Goal: Information Seeking & Learning: Compare options

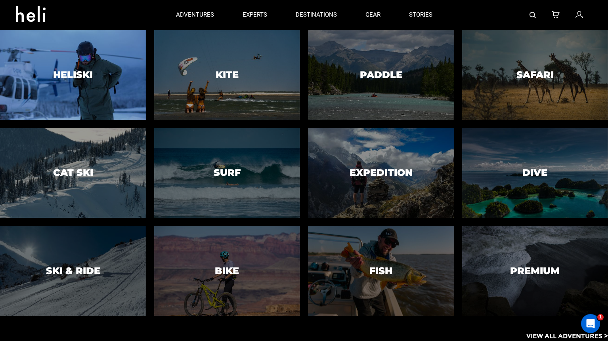
click at [114, 59] on div at bounding box center [72, 75] width 149 height 92
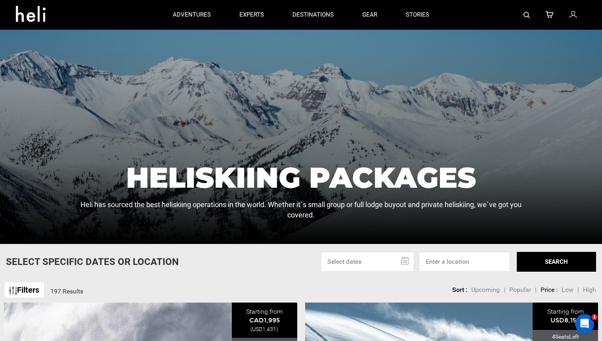
scroll to position [59, 0]
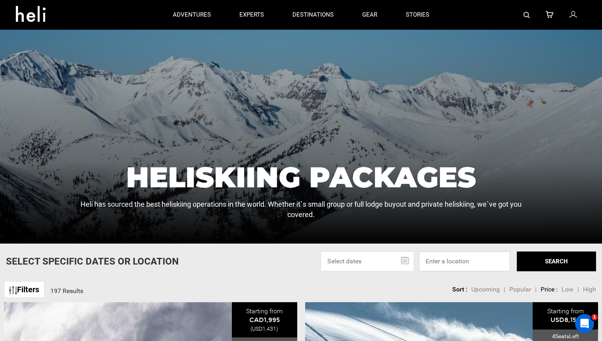
click at [455, 261] on input at bounding box center [464, 261] width 91 height 20
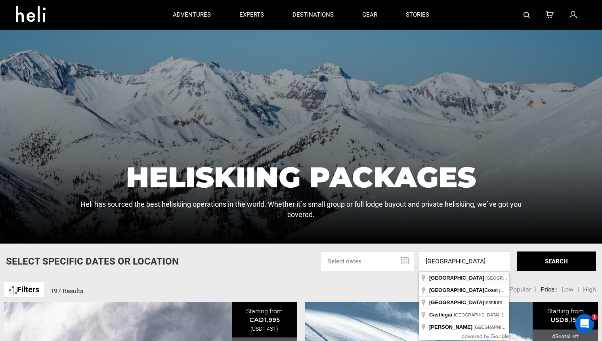
type input "[GEOGRAPHIC_DATA], [GEOGRAPHIC_DATA]"
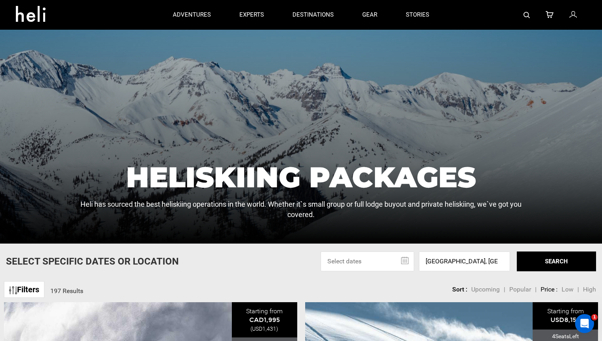
click at [533, 268] on button "SEARCH" at bounding box center [555, 261] width 79 height 20
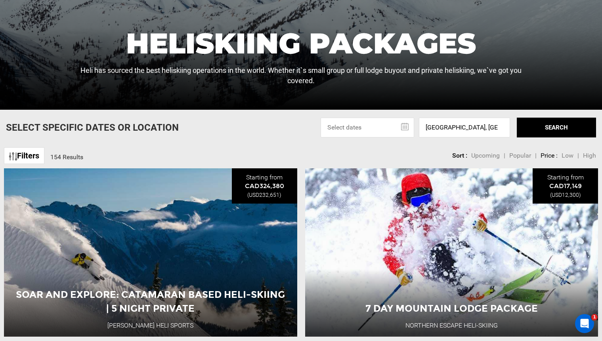
scroll to position [195, 0]
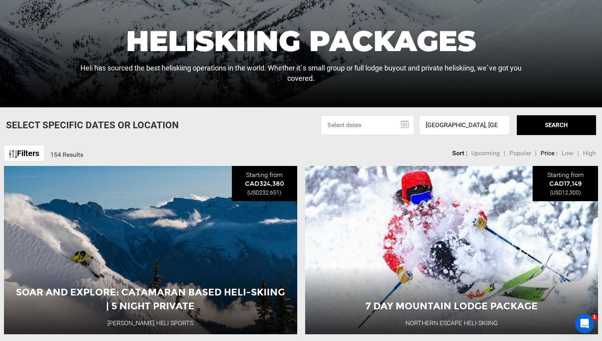
click at [31, 156] on link "Filters" at bounding box center [24, 153] width 40 height 17
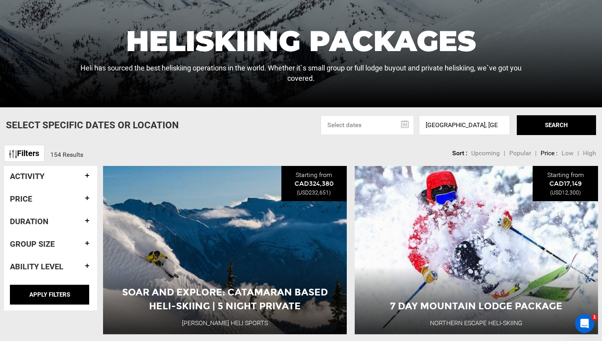
click at [86, 174] on h4 "Activity" at bounding box center [50, 176] width 81 height 9
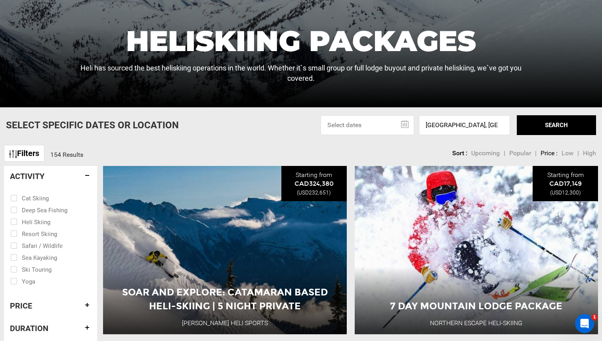
click at [86, 174] on h4 "Activity" at bounding box center [50, 176] width 81 height 9
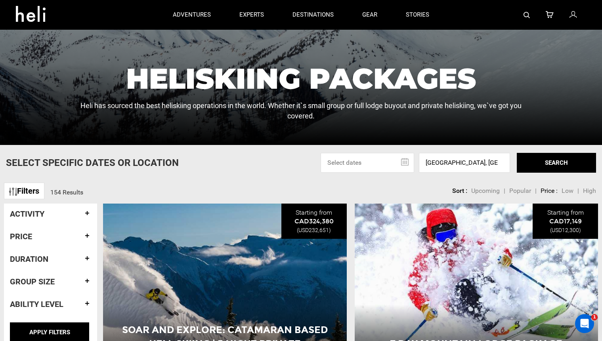
scroll to position [180, 0]
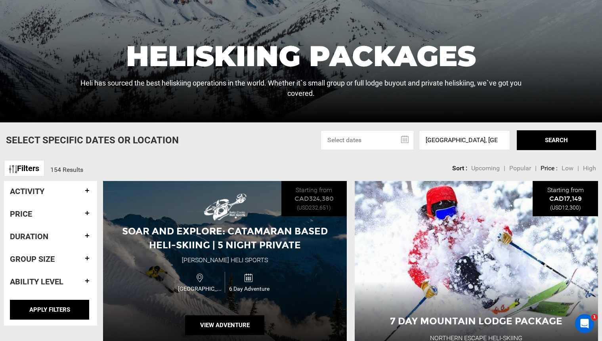
click at [296, 269] on div "Canada 6 Day Adventure" at bounding box center [225, 282] width 146 height 27
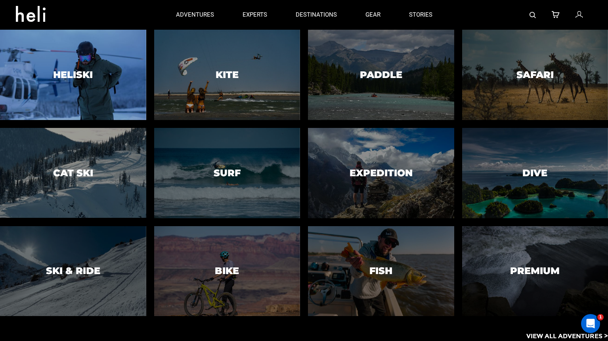
click at [101, 77] on div at bounding box center [72, 75] width 149 height 92
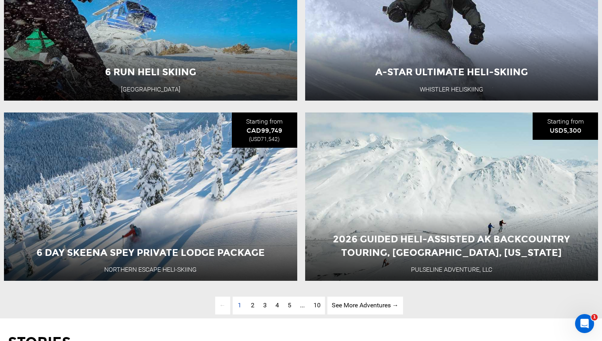
scroll to position [2115, 0]
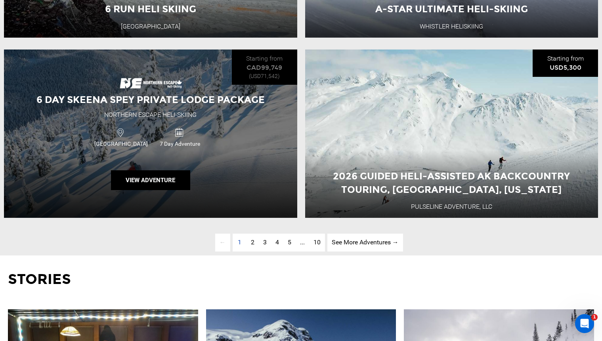
click at [183, 105] on span "6 Day Skeena Spey Private Lodge Package" at bounding box center [150, 99] width 228 height 11
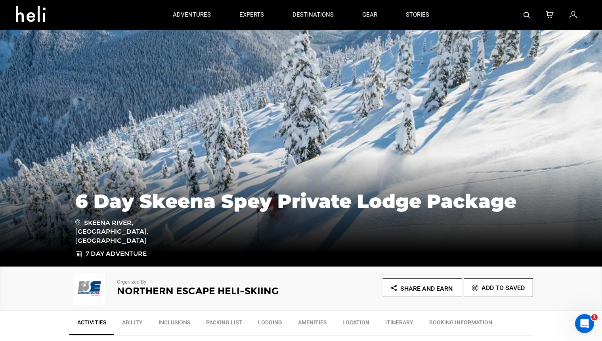
click at [128, 289] on h2 "Northern Escape Heli-Skiing" at bounding box center [198, 291] width 162 height 10
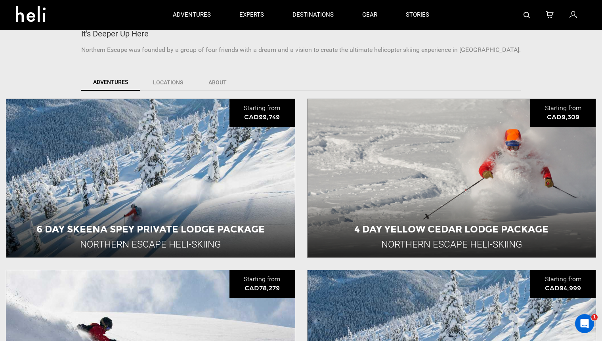
scroll to position [171, 0]
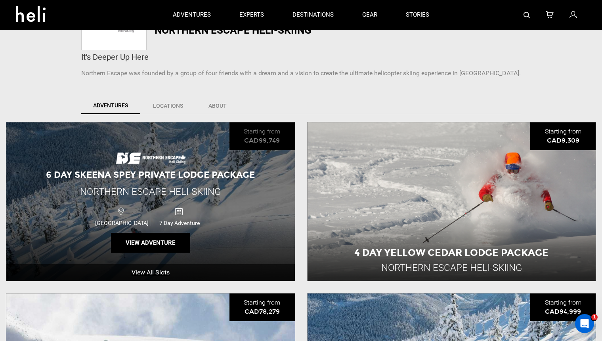
click at [261, 205] on div "6 Day Skeena Spey Private Lodge Package Northern Escape Heli-Skiing [GEOGRAPHIC…" at bounding box center [150, 201] width 288 height 158
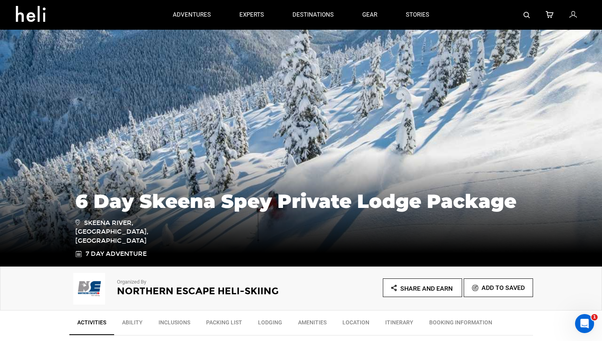
click at [154, 289] on h2 "Northern Escape Heli-Skiing" at bounding box center [198, 291] width 162 height 10
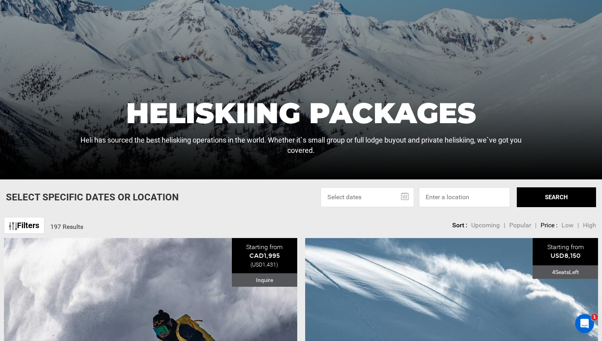
scroll to position [126, 0]
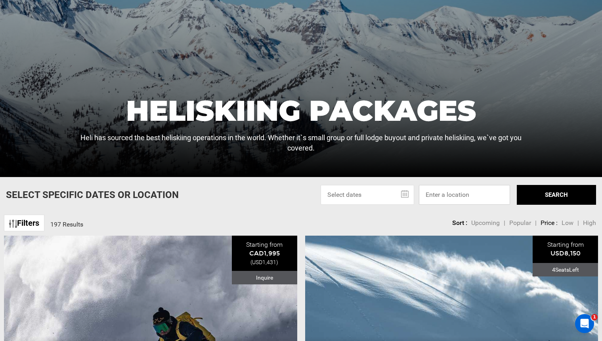
click at [449, 196] on input at bounding box center [464, 195] width 91 height 20
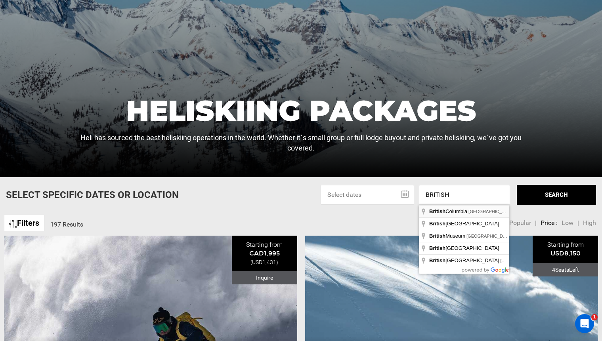
type input "[GEOGRAPHIC_DATA], [GEOGRAPHIC_DATA]"
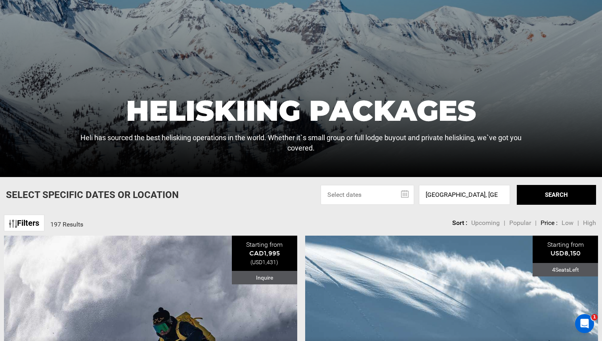
click at [546, 198] on button "SEARCH" at bounding box center [555, 195] width 79 height 20
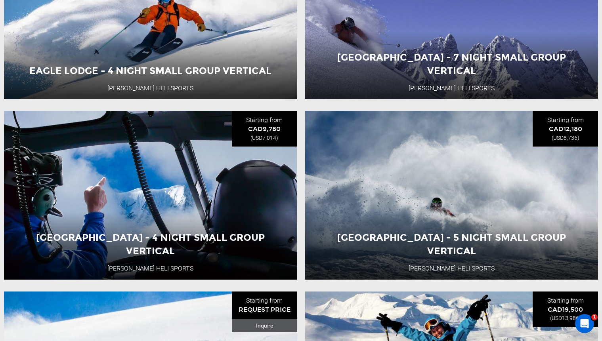
scroll to position [2061, 0]
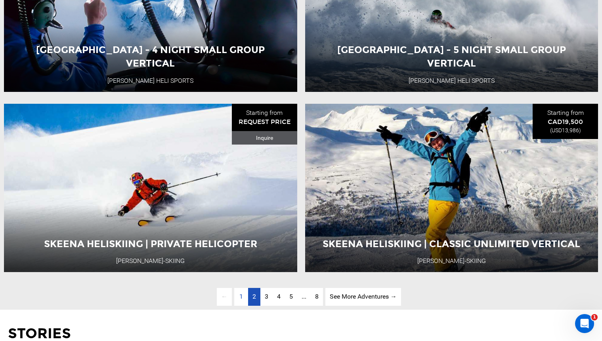
click at [254, 300] on span "2" at bounding box center [254, 297] width 4 height 8
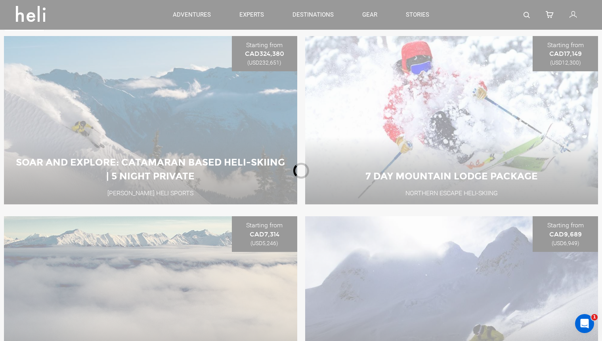
scroll to position [324, 0]
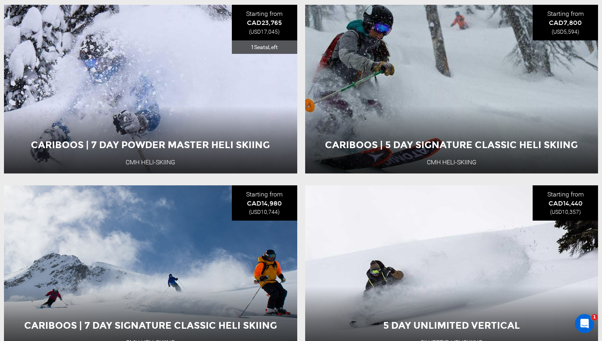
scroll to position [2165, 0]
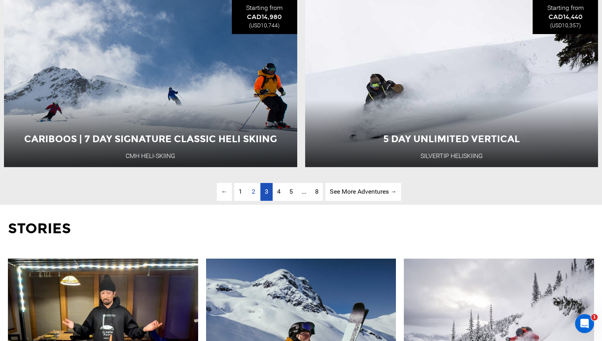
click at [267, 195] on span "3" at bounding box center [267, 192] width 4 height 8
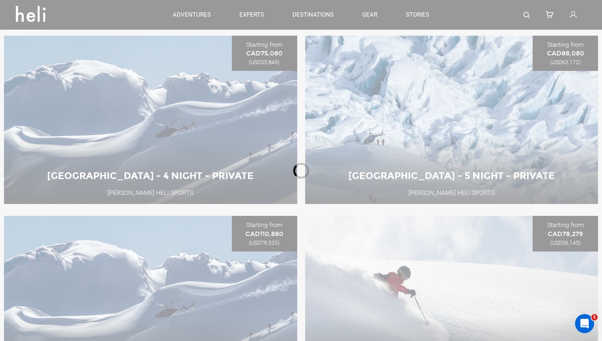
scroll to position [324, 0]
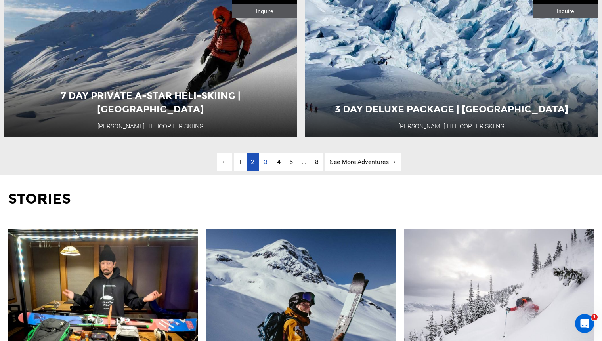
scroll to position [2200, 0]
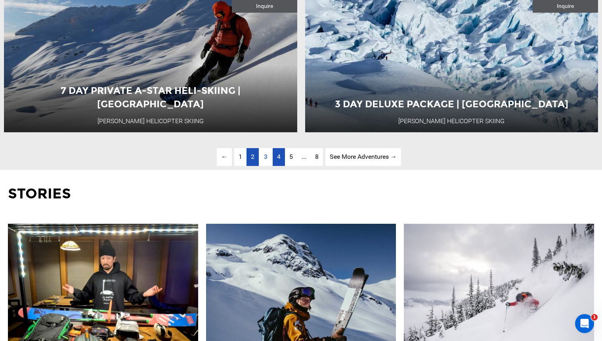
click at [277, 160] on span "4" at bounding box center [279, 157] width 4 height 8
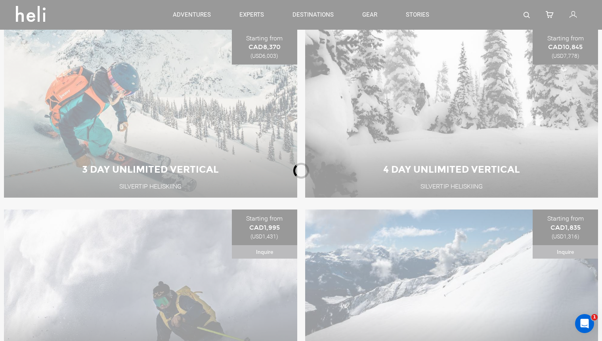
scroll to position [324, 0]
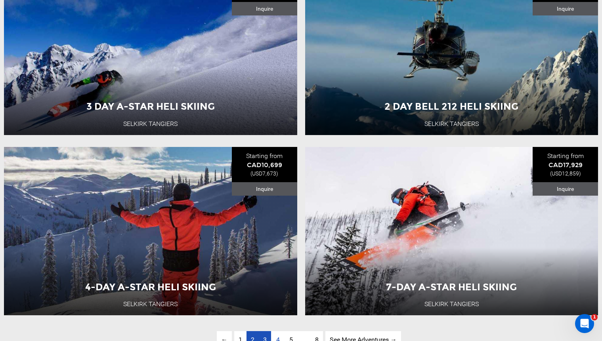
scroll to position [2031, 0]
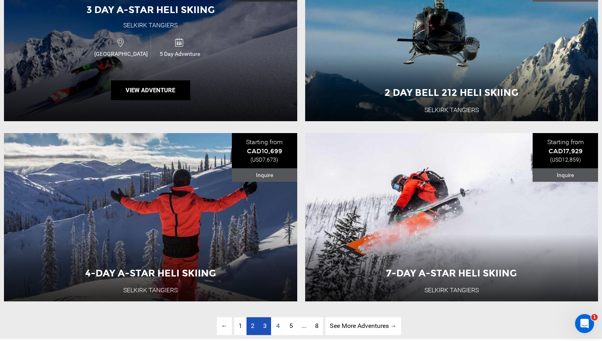
click at [212, 116] on div "3 Day A-Star Heli Skiing Selkirk [GEOGRAPHIC_DATA] [GEOGRAPHIC_DATA] 5 Day Adve…" at bounding box center [150, 36] width 293 height 168
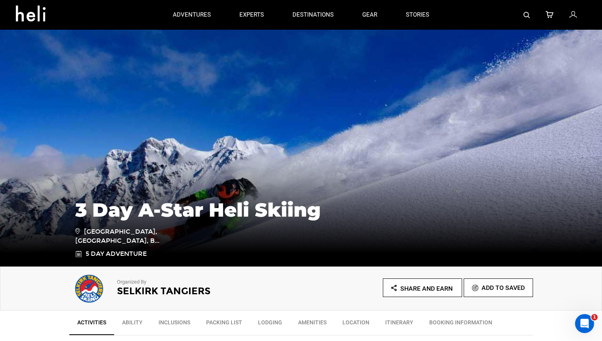
click at [165, 291] on h2 "Selkirk Tangiers" at bounding box center [198, 291] width 162 height 10
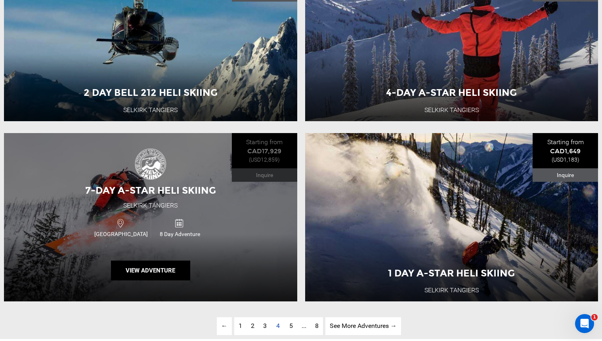
scroll to position [2085, 0]
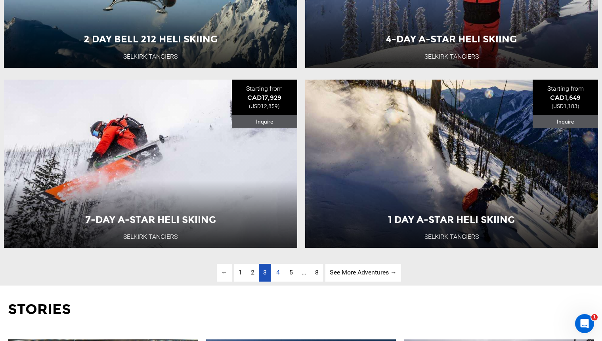
click at [264, 282] on link "page 3" at bounding box center [265, 273] width 12 height 18
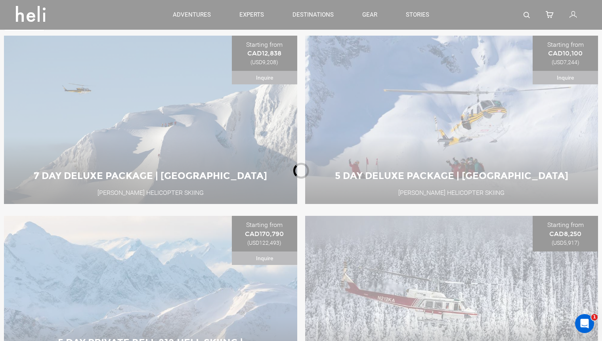
scroll to position [324, 0]
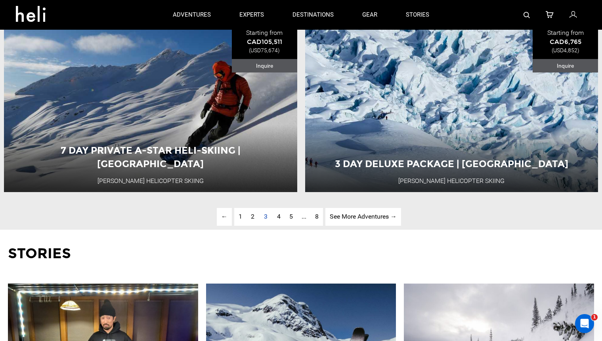
scroll to position [2117, 0]
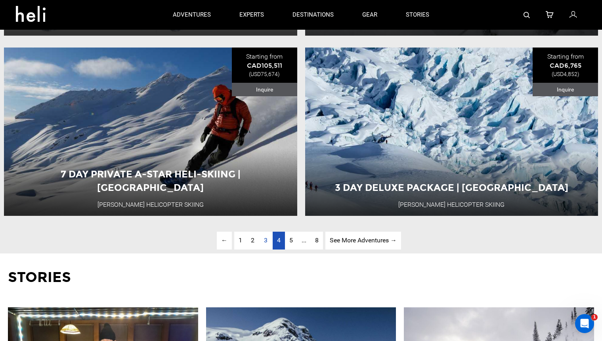
click at [280, 249] on link "page 4" at bounding box center [278, 241] width 12 height 18
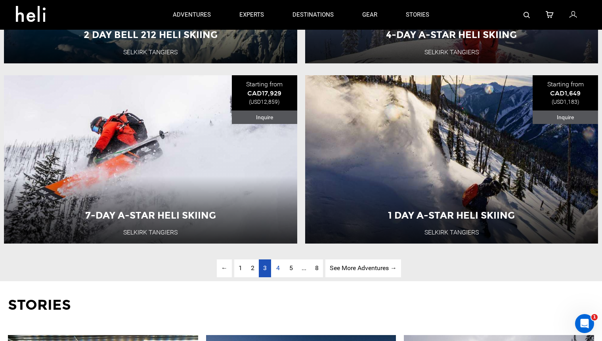
scroll to position [2089, 0]
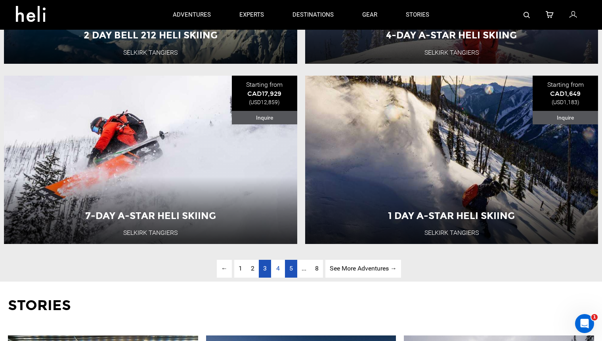
click at [289, 272] on span "5" at bounding box center [291, 269] width 4 height 8
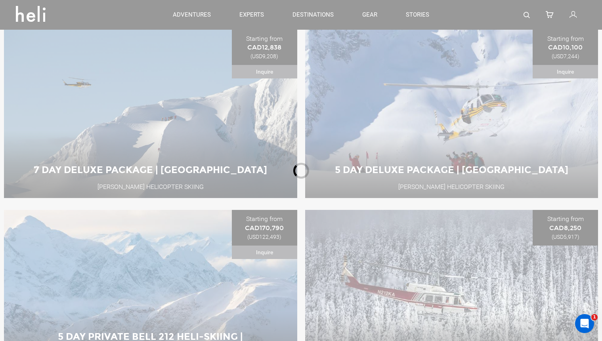
scroll to position [324, 0]
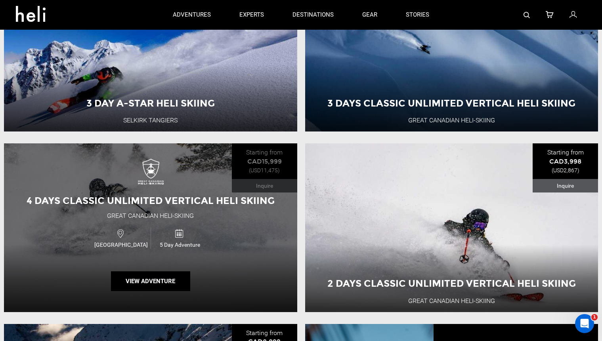
scroll to position [575, 0]
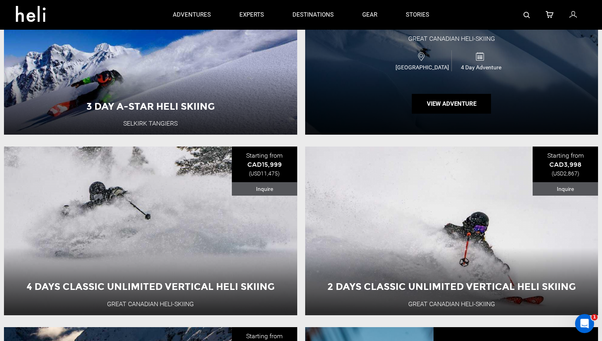
click at [459, 124] on div "3 Days Classic Unlimited Vertical Heli Skiing Great Canadian Heli-Skiing [GEOGR…" at bounding box center [451, 50] width 293 height 168
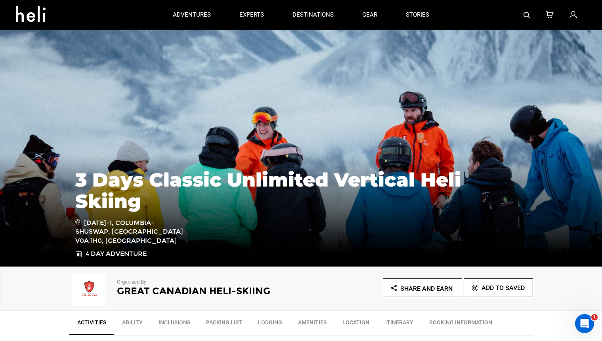
click at [149, 290] on h2 "Great Canadian Heli-Skiing" at bounding box center [198, 291] width 162 height 10
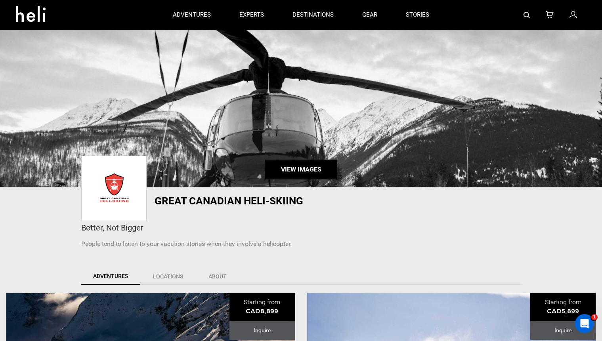
click at [284, 172] on link "View Images" at bounding box center [301, 170] width 72 height 20
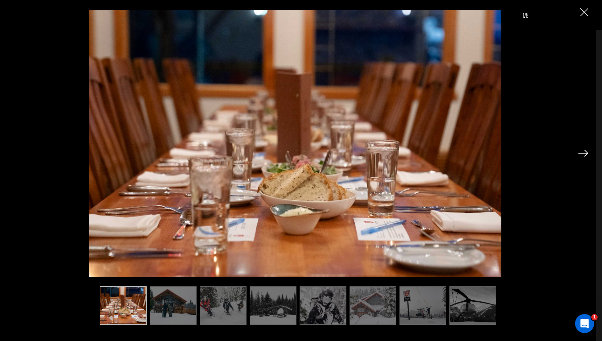
click at [312, 300] on img at bounding box center [322, 305] width 47 height 38
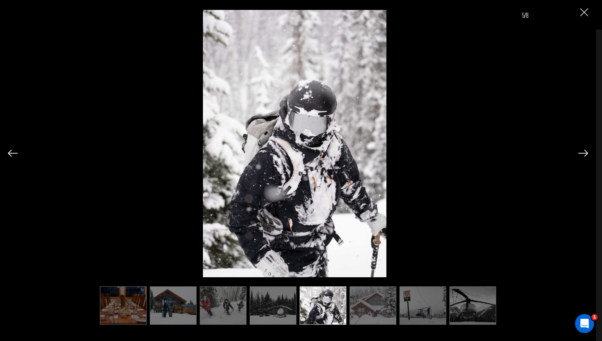
click at [221, 308] on img at bounding box center [223, 305] width 47 height 38
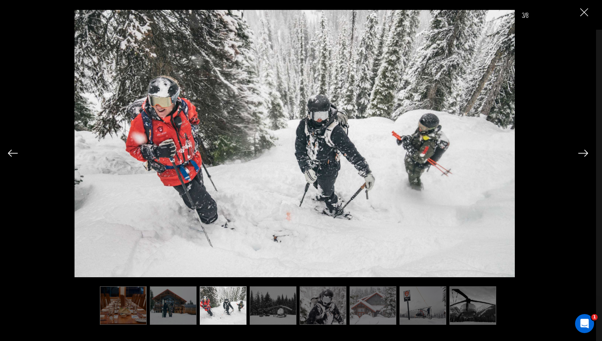
click at [580, 13] on img "Close" at bounding box center [584, 12] width 8 height 8
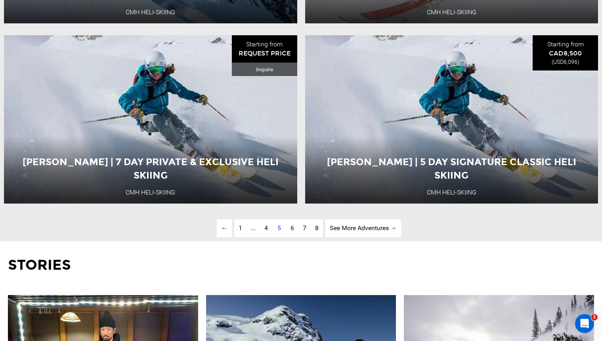
scroll to position [2279, 0]
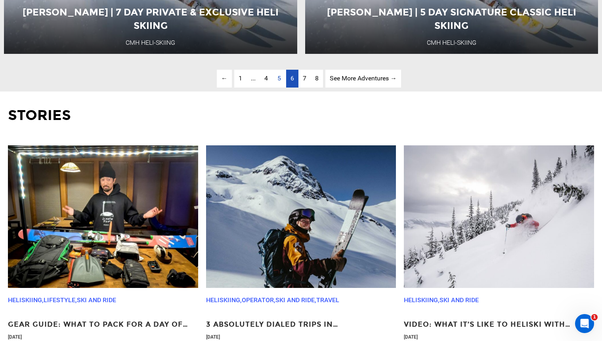
click at [291, 82] on span "6" at bounding box center [292, 78] width 4 height 8
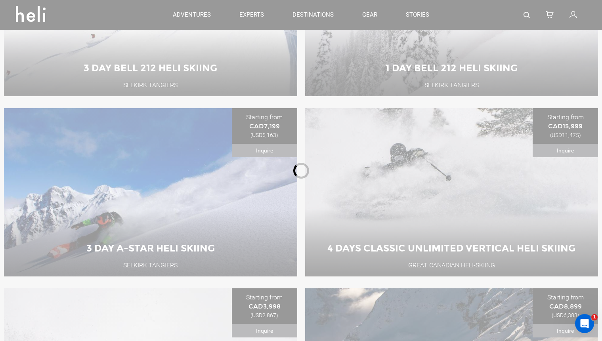
scroll to position [324, 0]
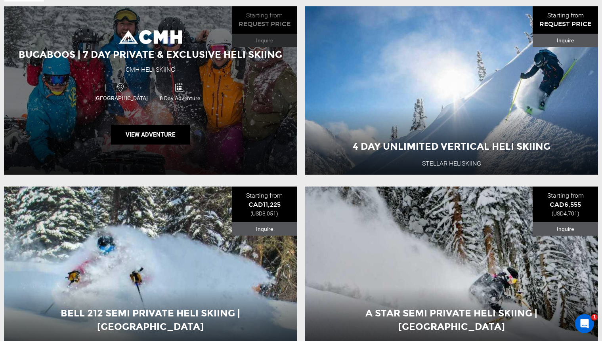
scroll to position [390, 0]
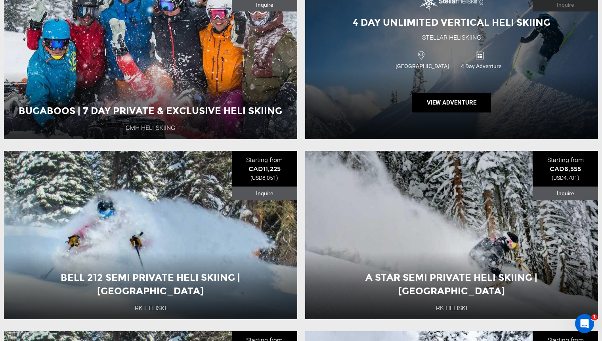
click at [447, 131] on div "4 Day Unlimited Vertical Heli Skiing Stellar Heliskiing [GEOGRAPHIC_DATA] 4 Day…" at bounding box center [451, 55] width 293 height 168
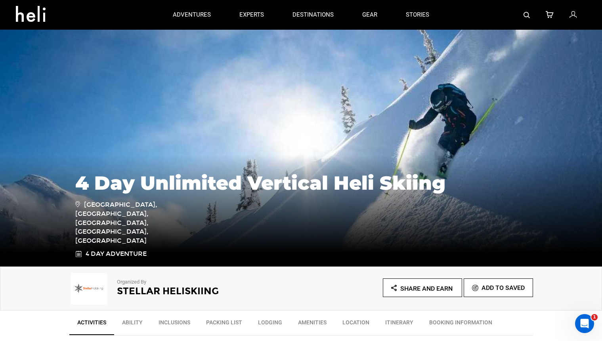
click at [170, 290] on h2 "Stellar Heliskiing" at bounding box center [198, 291] width 162 height 10
